Goal: Task Accomplishment & Management: Use online tool/utility

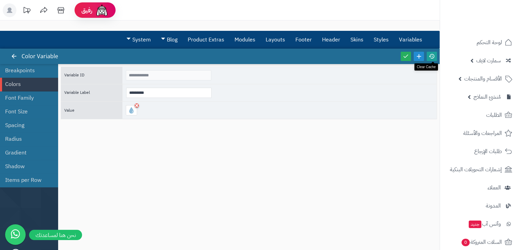
click at [432, 56] on icon at bounding box center [432, 56] width 6 height 6
click at [317, 109] on div at bounding box center [279, 110] width 314 height 17
click at [431, 57] on icon at bounding box center [432, 56] width 6 height 6
click at [284, 125] on div "**********" at bounding box center [249, 153] width 376 height 173
